Goal: Navigation & Orientation: Find specific page/section

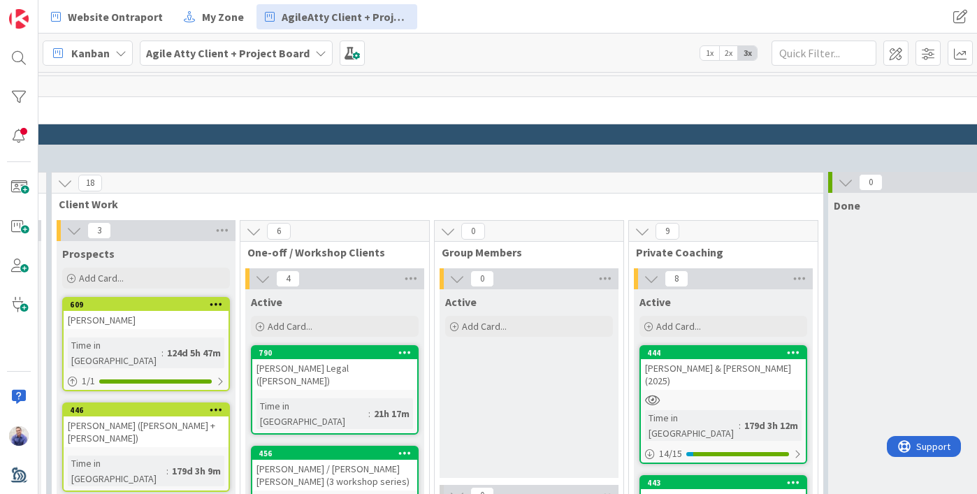
scroll to position [0, 793]
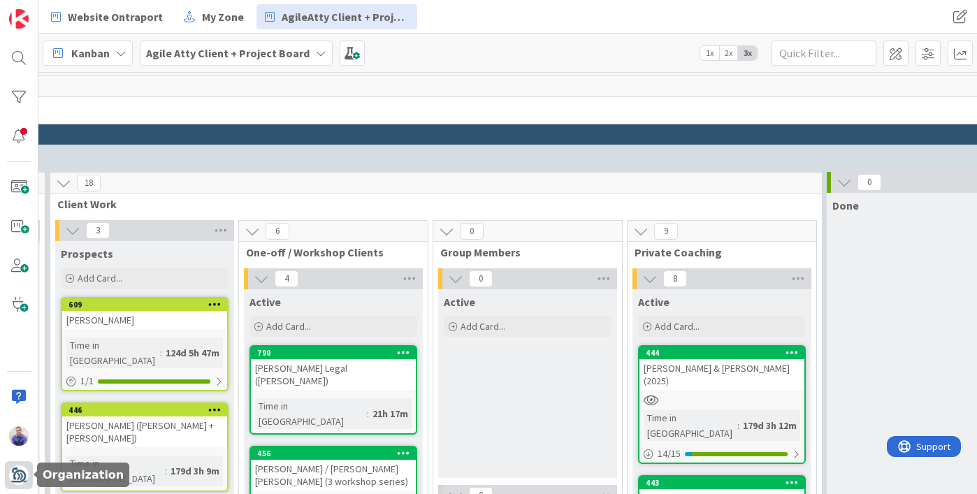
click at [25, 469] on img at bounding box center [19, 476] width 20 height 20
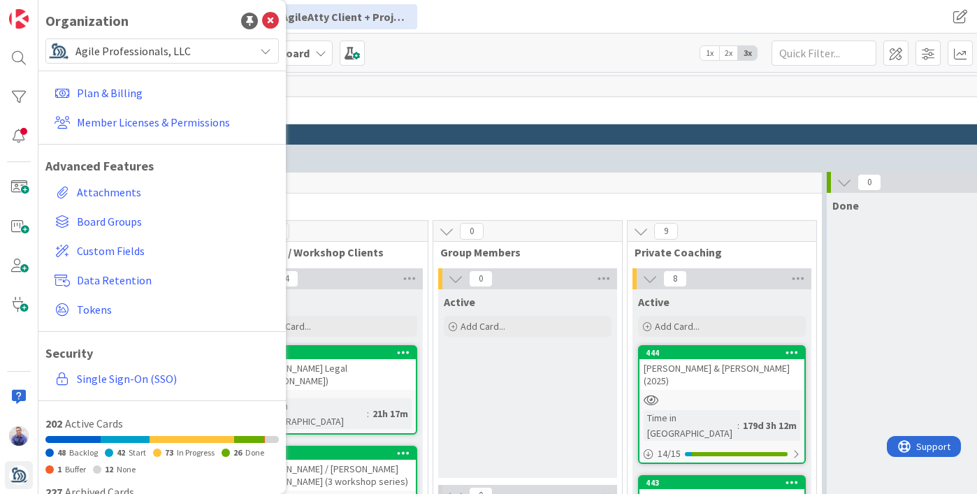
click at [122, 57] on span "Agile Professionals, LLC" at bounding box center [161, 51] width 172 height 20
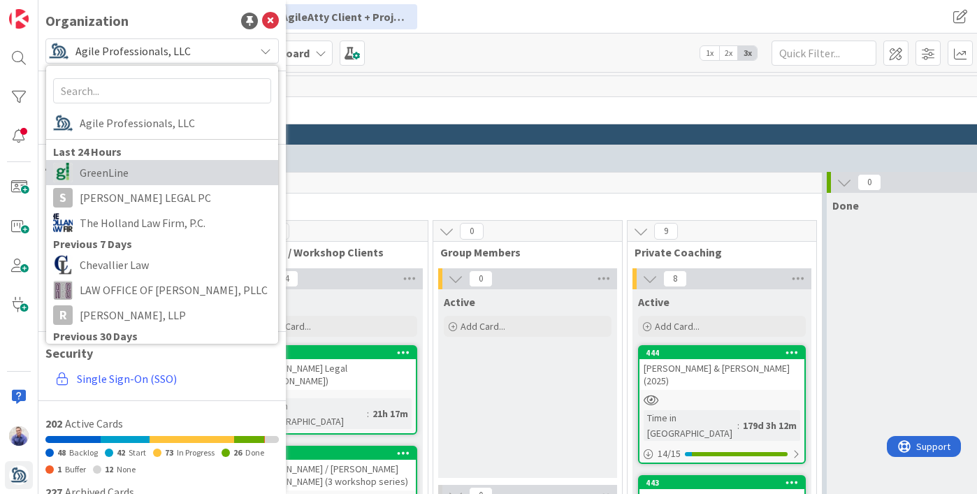
click at [124, 170] on span "GreenLine" at bounding box center [176, 172] width 192 height 21
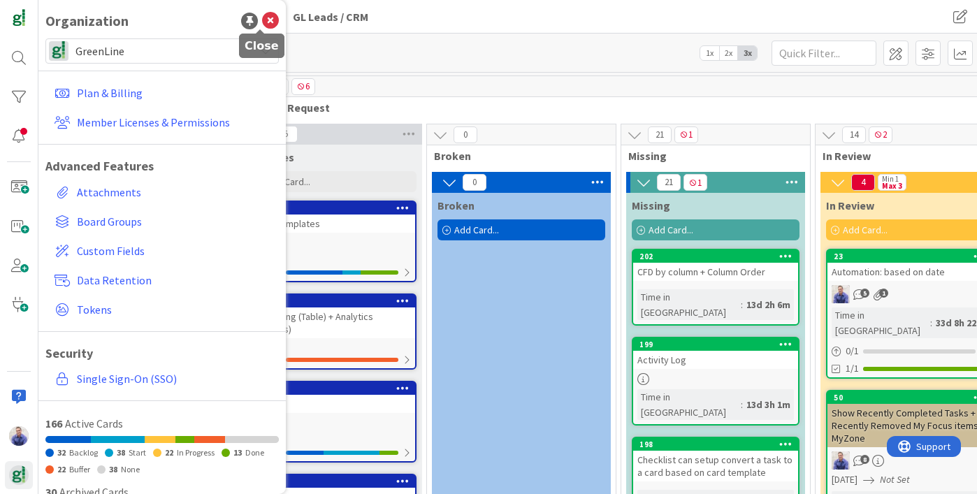
click at [262, 20] on icon at bounding box center [270, 21] width 17 height 17
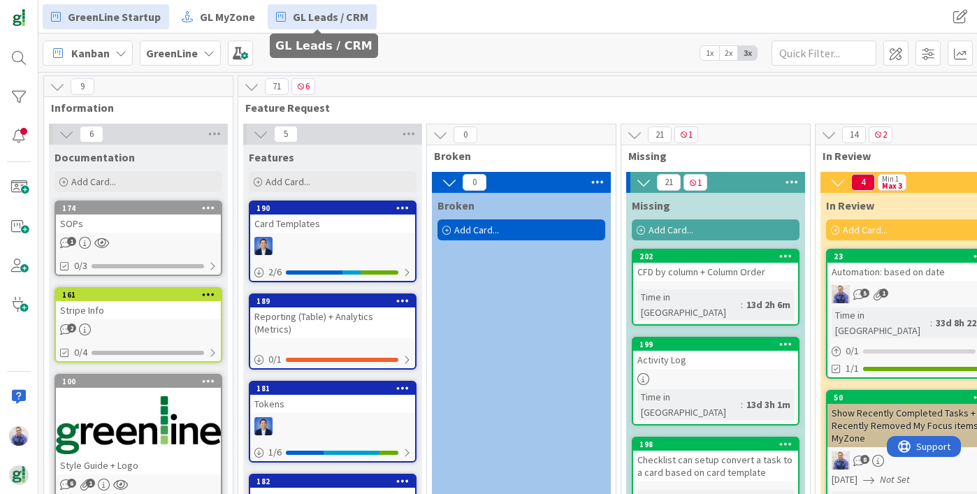
click at [312, 16] on span "GL Leads / CRM" at bounding box center [330, 16] width 75 height 17
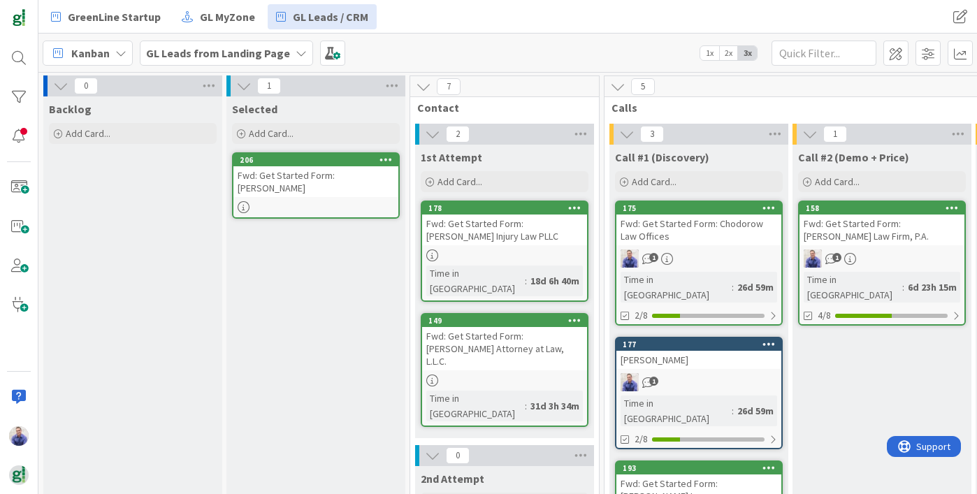
click at [384, 159] on icon at bounding box center [386, 159] width 13 height 10
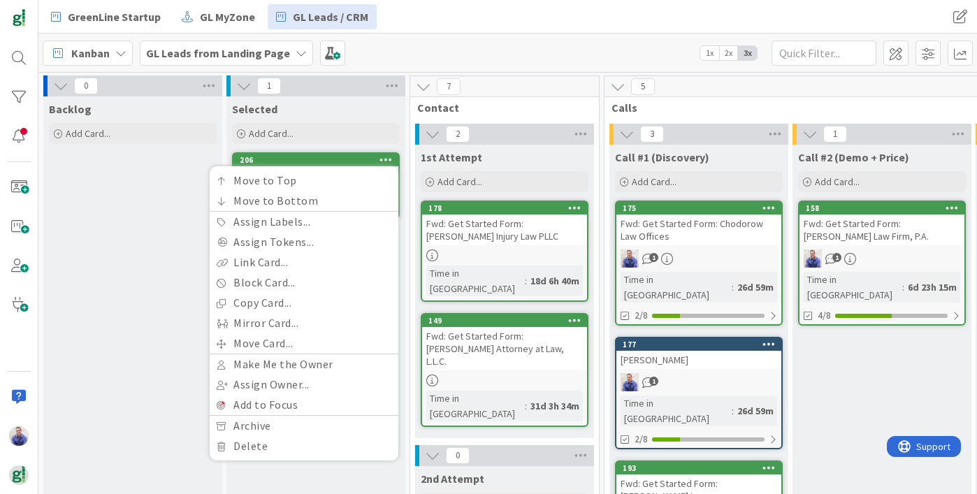
click at [383, 160] on icon at bounding box center [386, 159] width 13 height 10
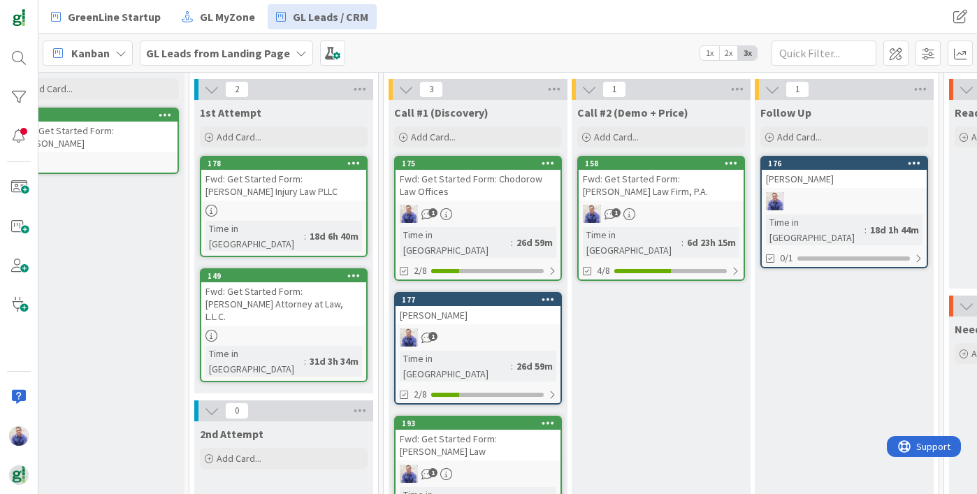
scroll to position [45, 221]
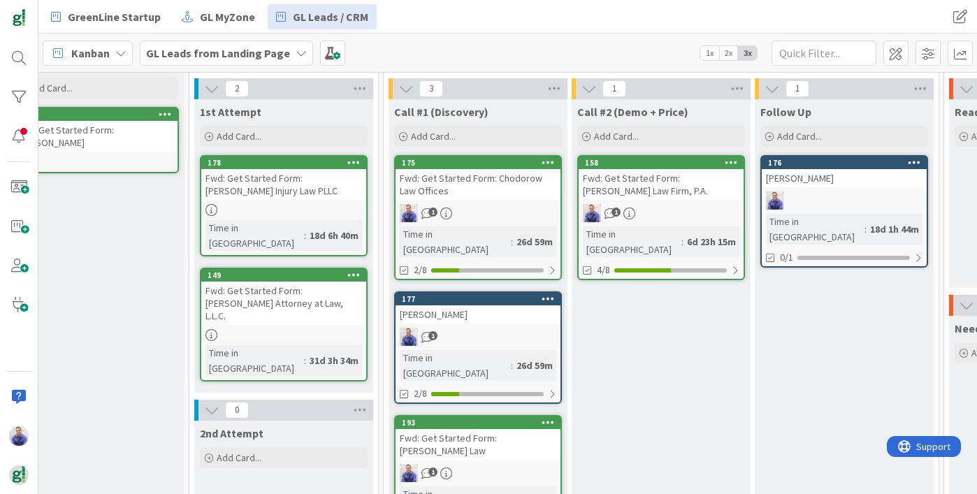
click at [554, 294] on div at bounding box center [547, 299] width 25 height 10
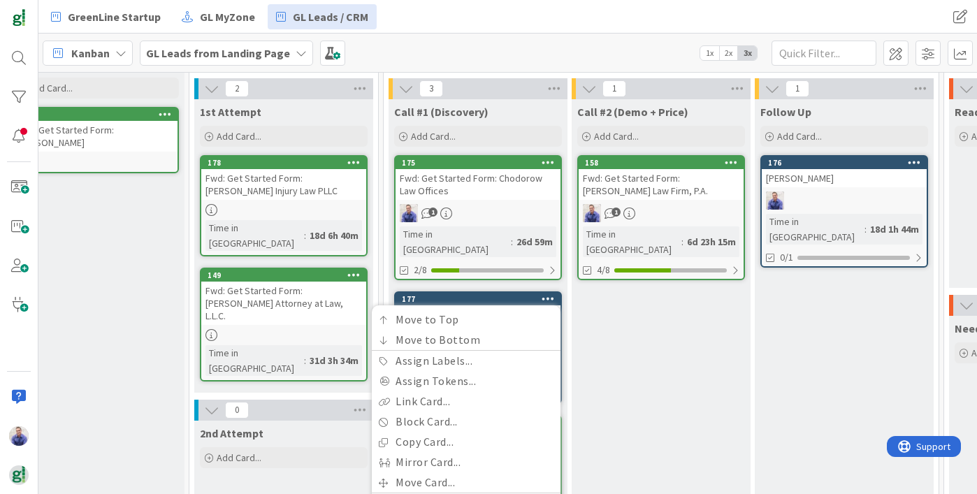
click at [554, 294] on div at bounding box center [547, 299] width 25 height 10
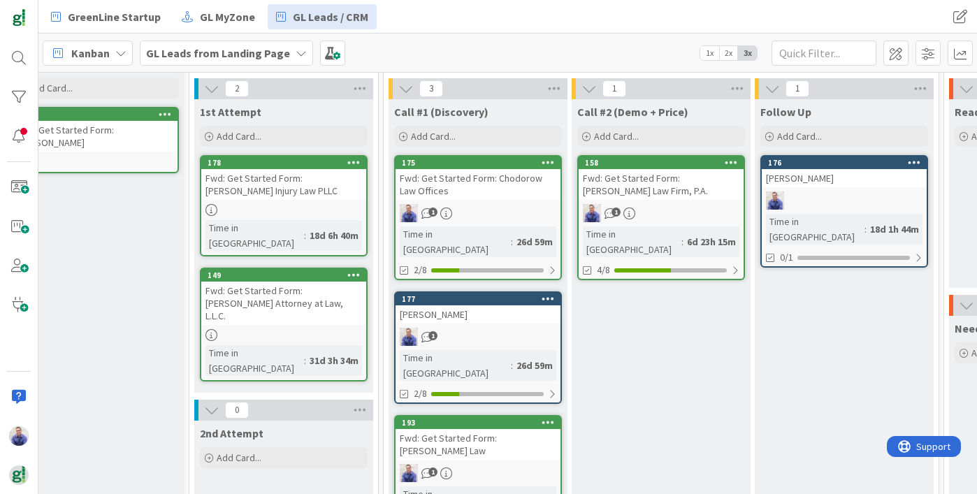
click at [509, 417] on div "193" at bounding box center [478, 423] width 165 height 13
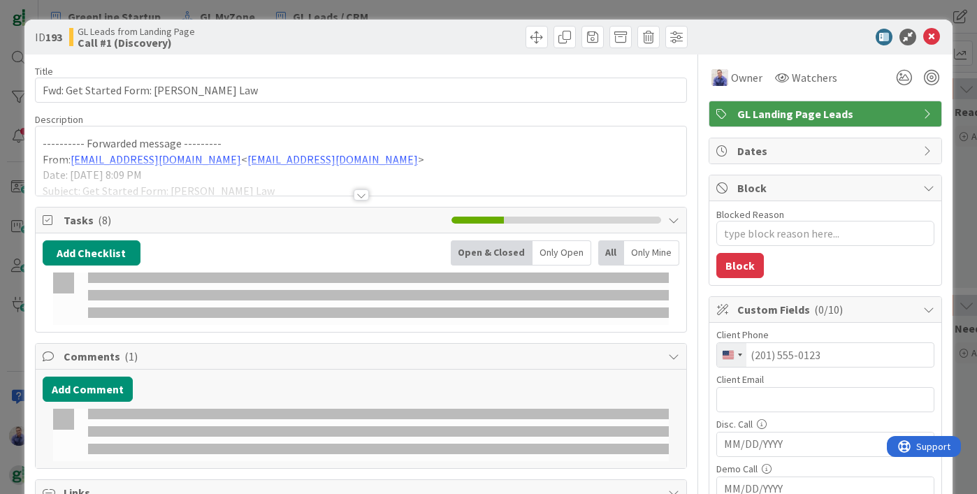
type textarea "x"
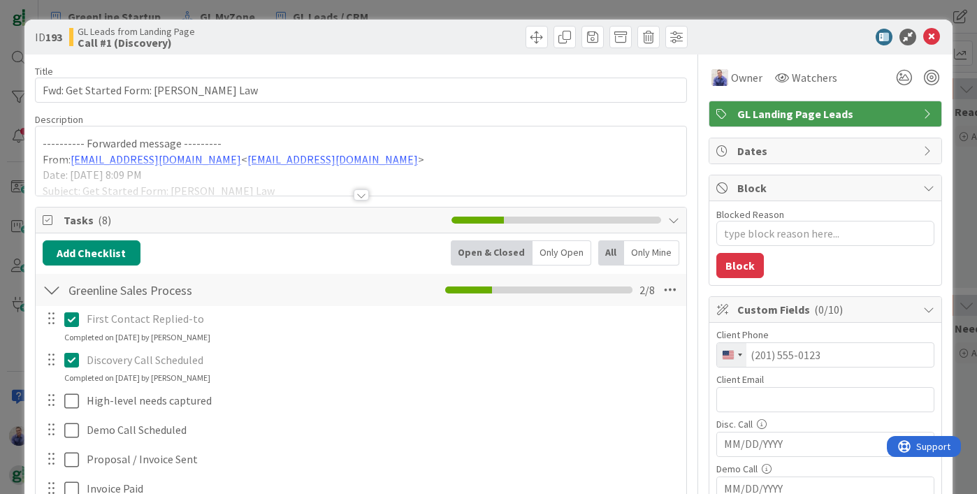
click at [772, 120] on span "GL Landing Page Leads" at bounding box center [826, 114] width 179 height 17
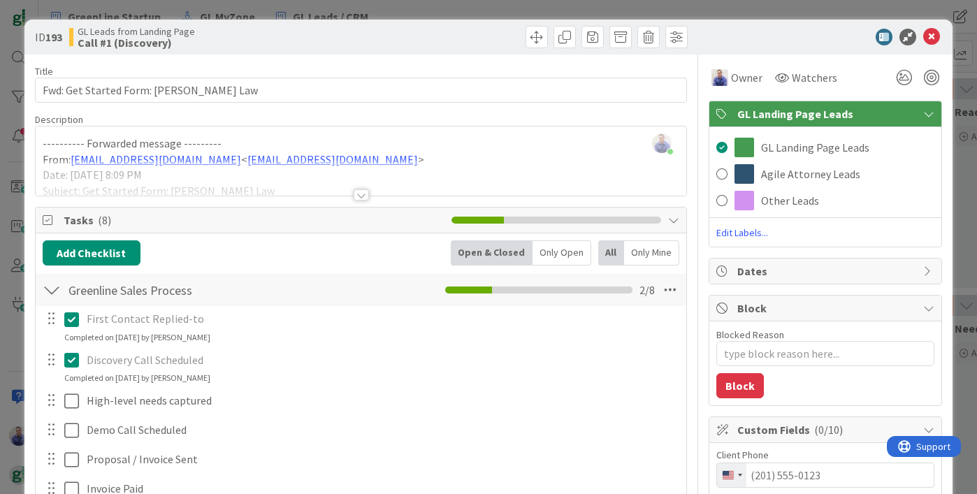
click at [772, 119] on span "GL Landing Page Leads" at bounding box center [826, 114] width 179 height 17
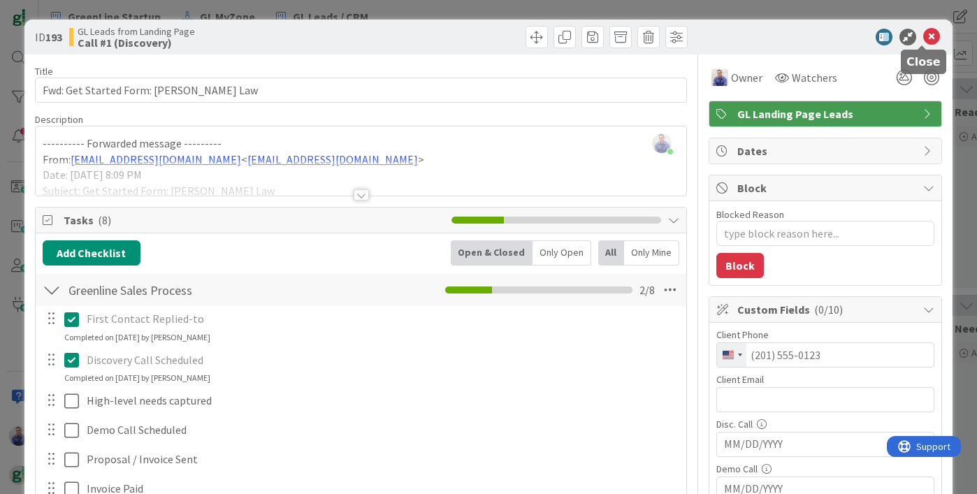
click at [925, 43] on icon at bounding box center [931, 37] width 17 height 17
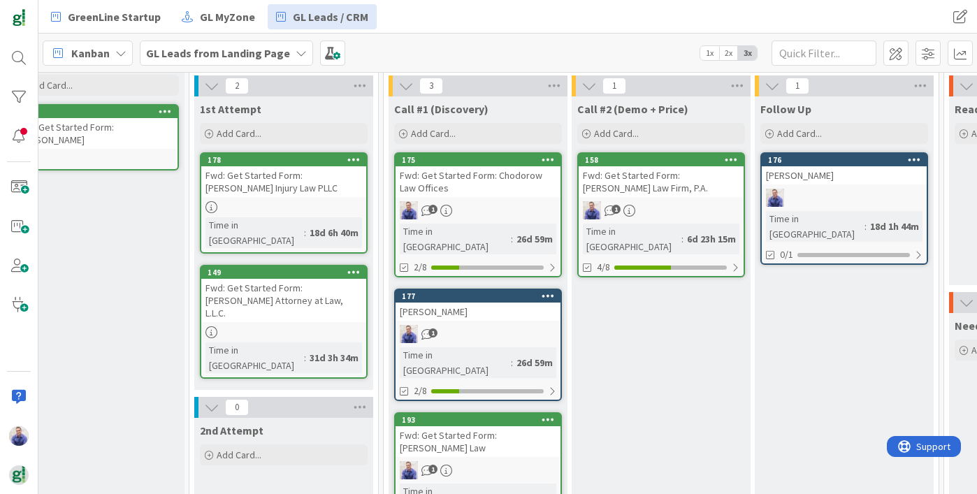
scroll to position [17, 221]
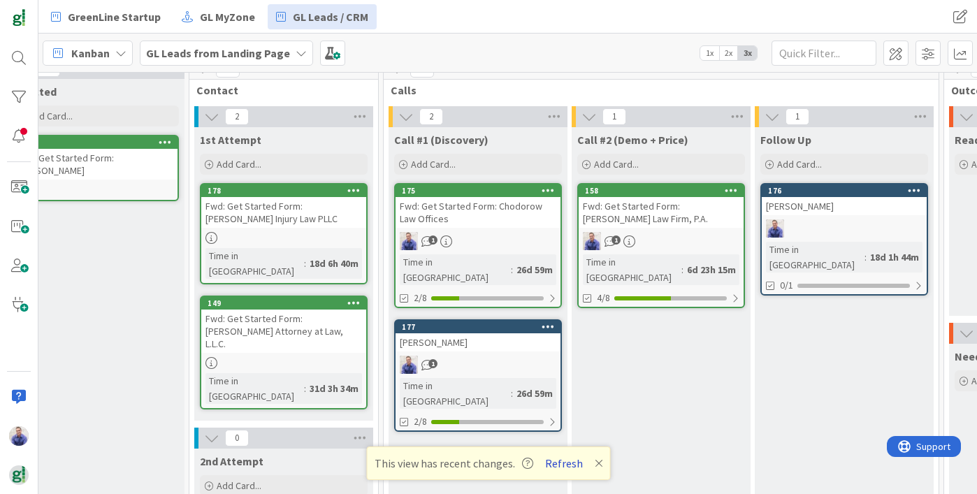
click at [575, 464] on button "Refresh" at bounding box center [564, 463] width 48 height 18
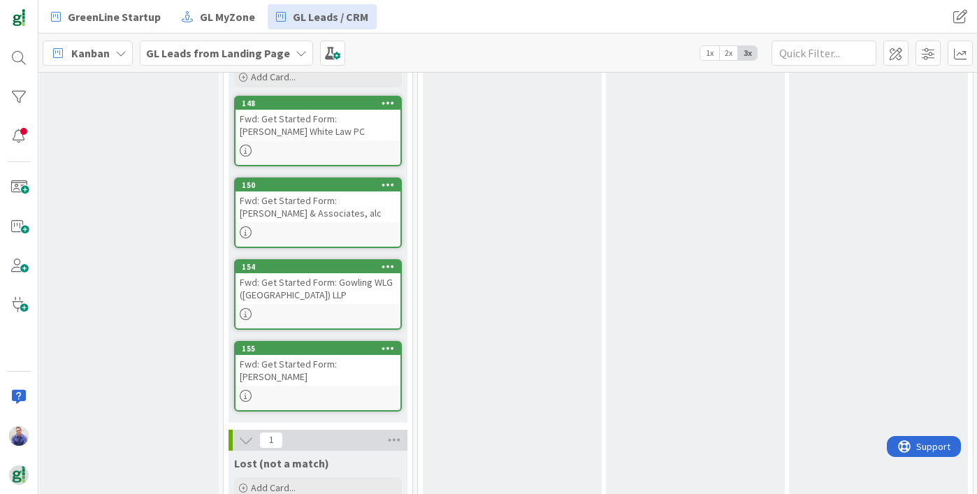
scroll to position [580, 187]
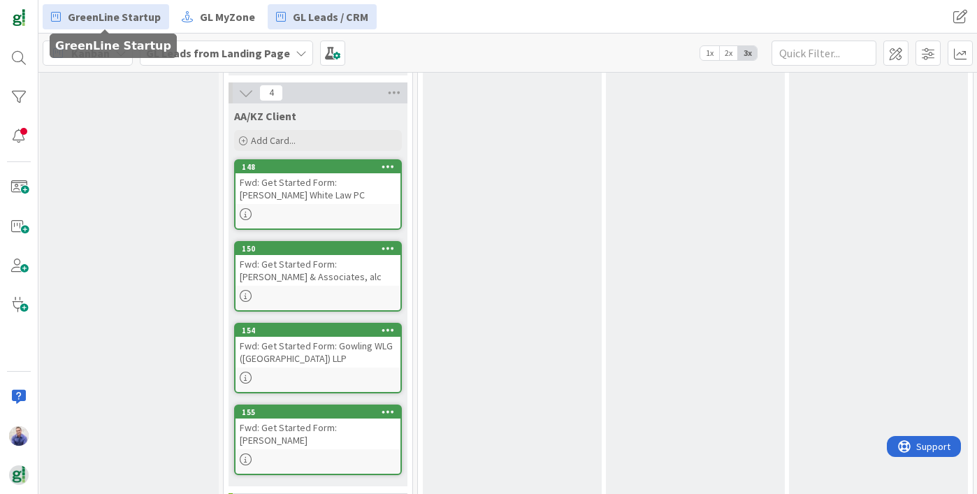
click at [109, 13] on span "GreenLine Startup" at bounding box center [114, 16] width 93 height 17
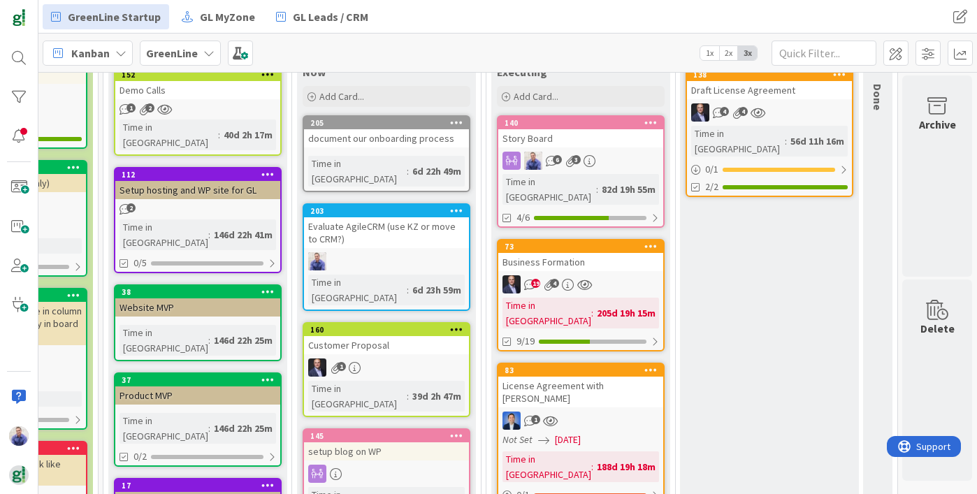
scroll to position [296, 1861]
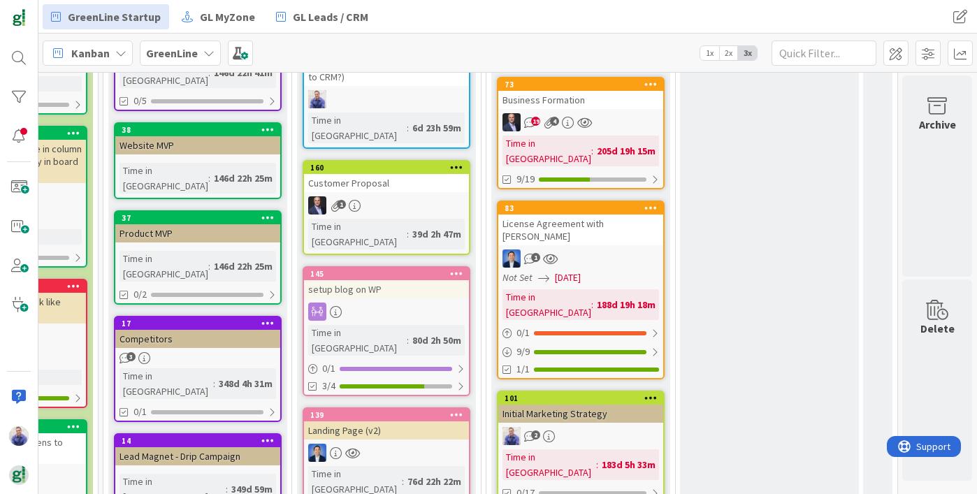
click at [593, 405] on div "Initial Marketing Strategy" at bounding box center [580, 414] width 165 height 18
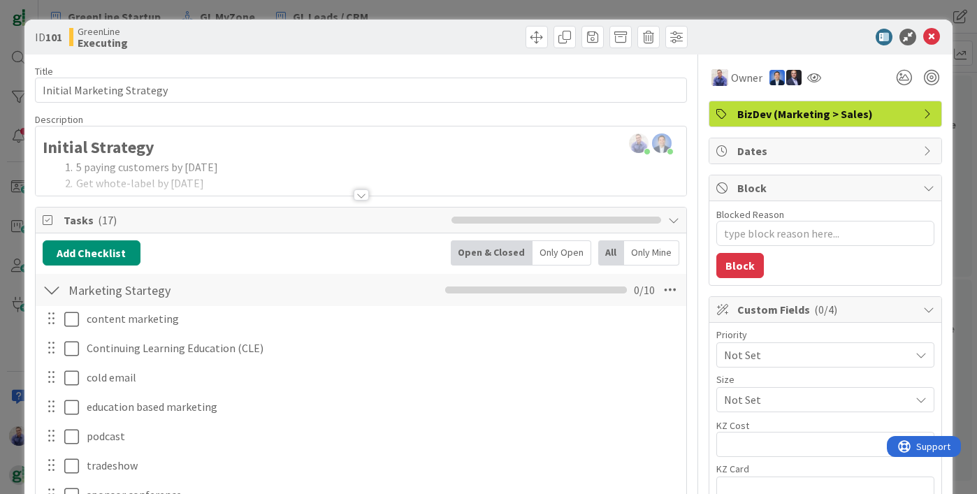
click at [358, 193] on div at bounding box center [361, 194] width 15 height 11
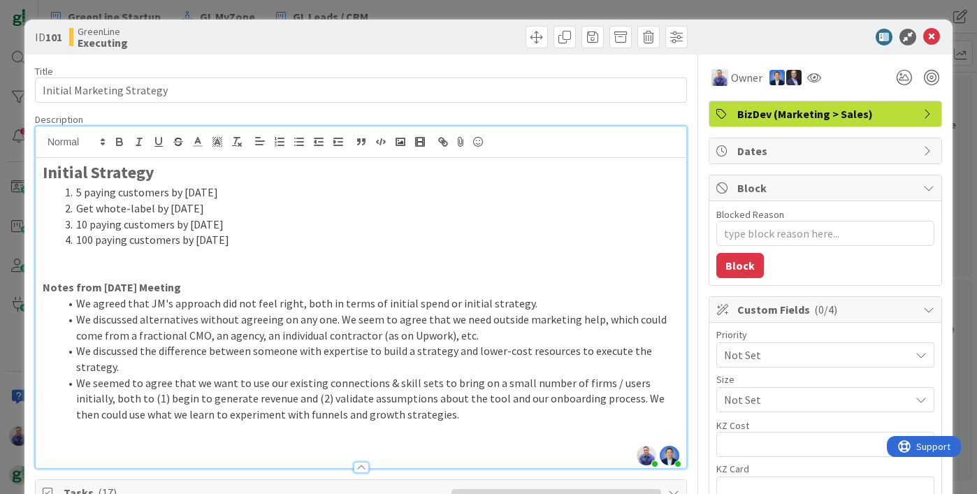
click at [87, 210] on li "Get whote-label by [DATE]" at bounding box center [369, 209] width 620 height 16
click at [87, 210] on li "Get white-label by [DATE]" at bounding box center [369, 209] width 620 height 16
type textarea "x"
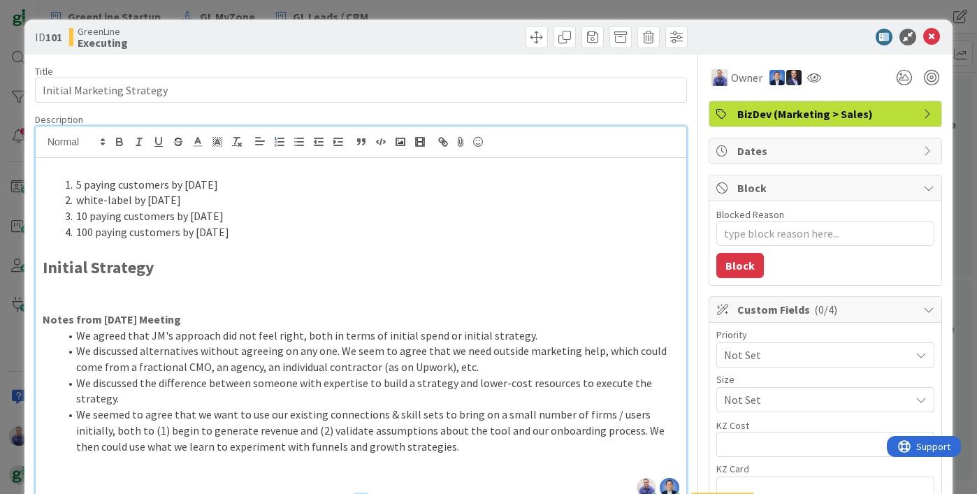
click at [288, 182] on li "5 paying customers by [DATE]" at bounding box center [369, 185] width 620 height 16
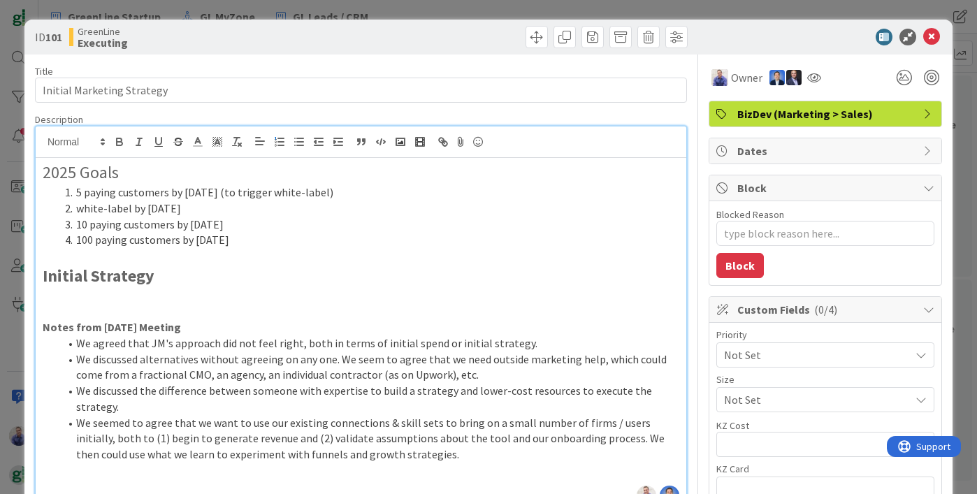
drag, startPoint x: 341, startPoint y: 228, endPoint x: 348, endPoint y: 225, distance: 7.5
click at [341, 229] on ol "5 paying customers by [DATE] (to trigger white-label) white-label by [DATE] 10 …" at bounding box center [361, 217] width 637 height 64
click at [327, 270] on p "Initial Strategy" at bounding box center [361, 276] width 637 height 24
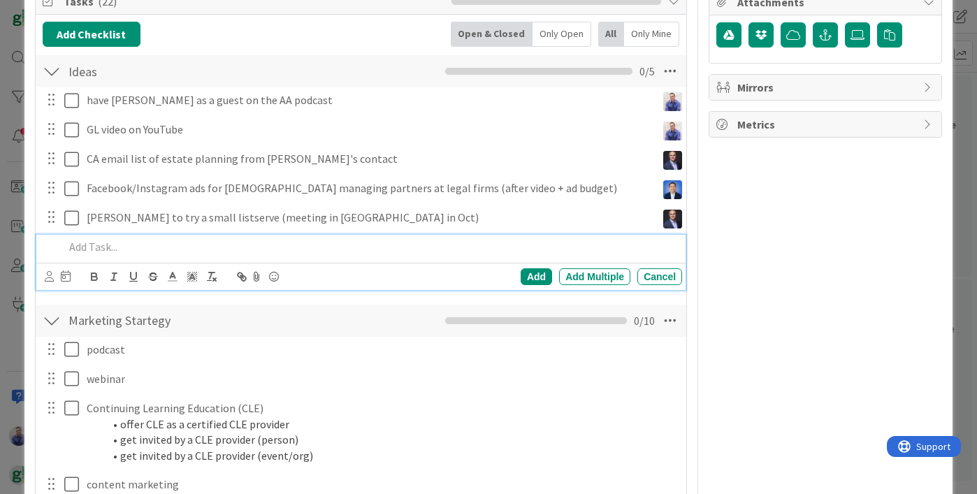
scroll to position [561, 0]
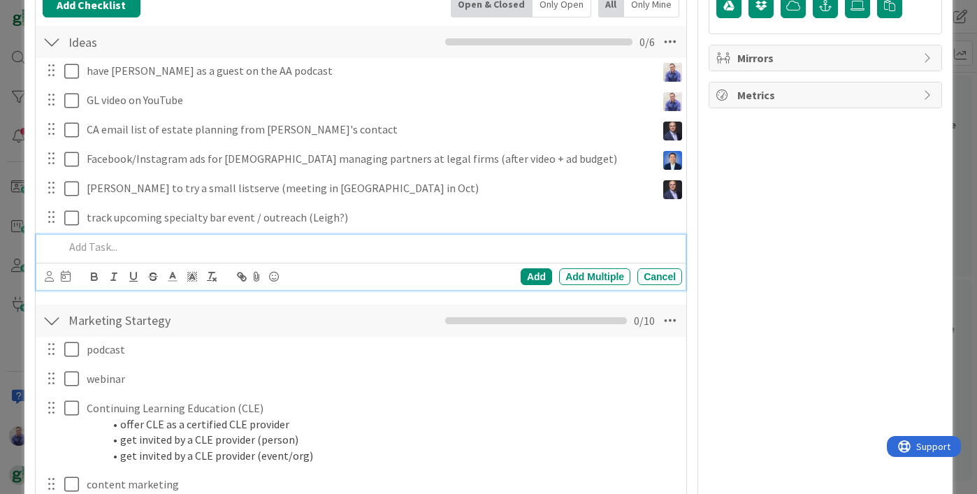
type textarea "x"
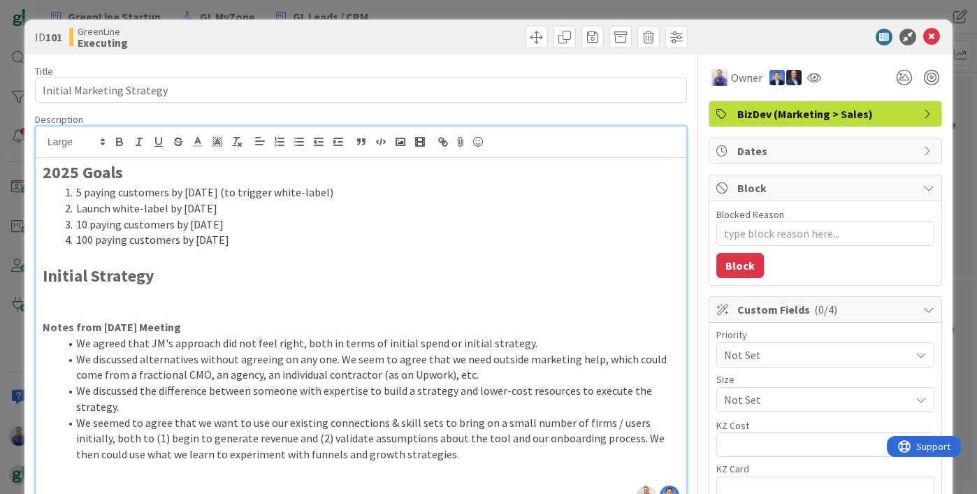
click at [917, 25] on div "ID 101 GreenLine Executing" at bounding box center [488, 37] width 928 height 35
click at [923, 33] on icon at bounding box center [931, 37] width 17 height 17
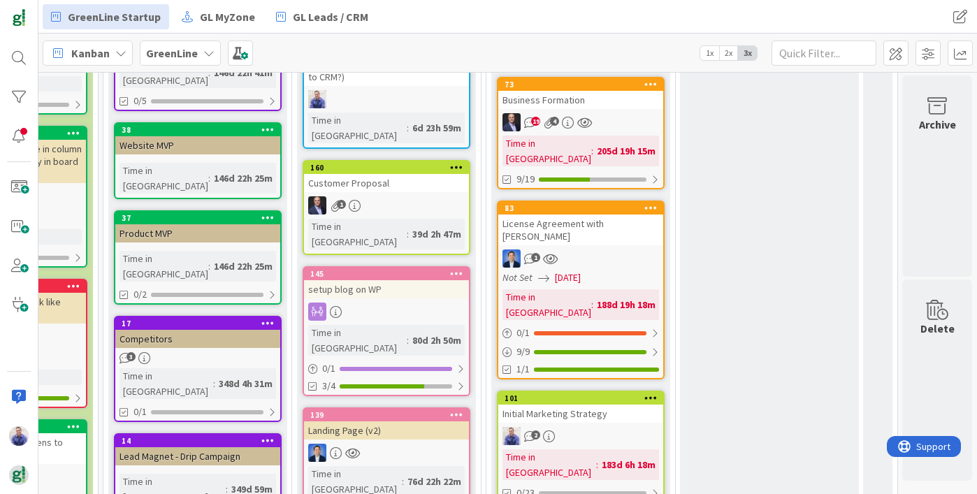
click at [169, 57] on b "GreenLine" at bounding box center [172, 53] width 52 height 14
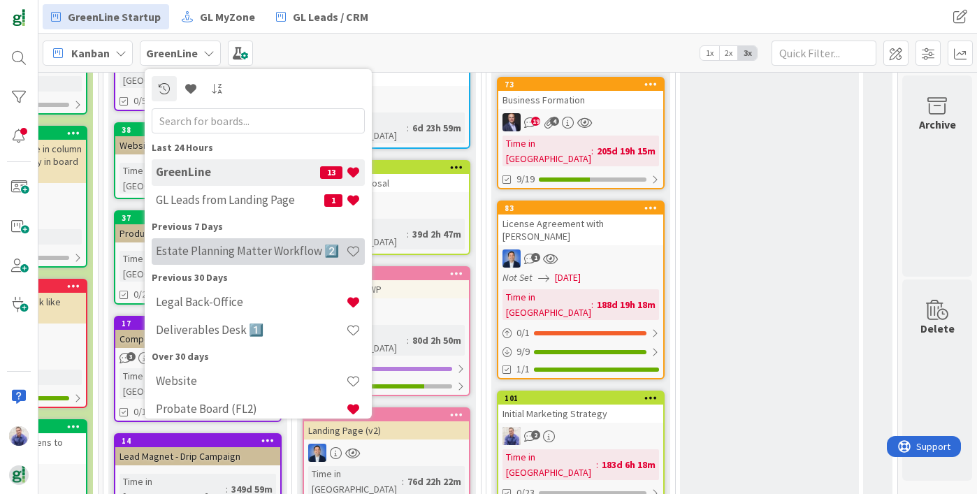
click at [245, 259] on div "Estate Planning Matter Workflow 2️⃣" at bounding box center [258, 251] width 213 height 27
